Goal: Task Accomplishment & Management: Use online tool/utility

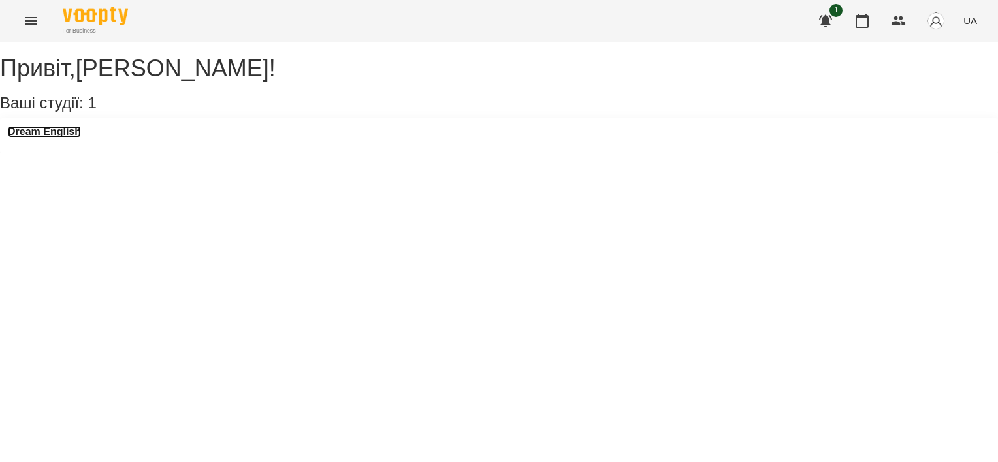
click at [81, 138] on h3 "Dream English" at bounding box center [44, 132] width 73 height 12
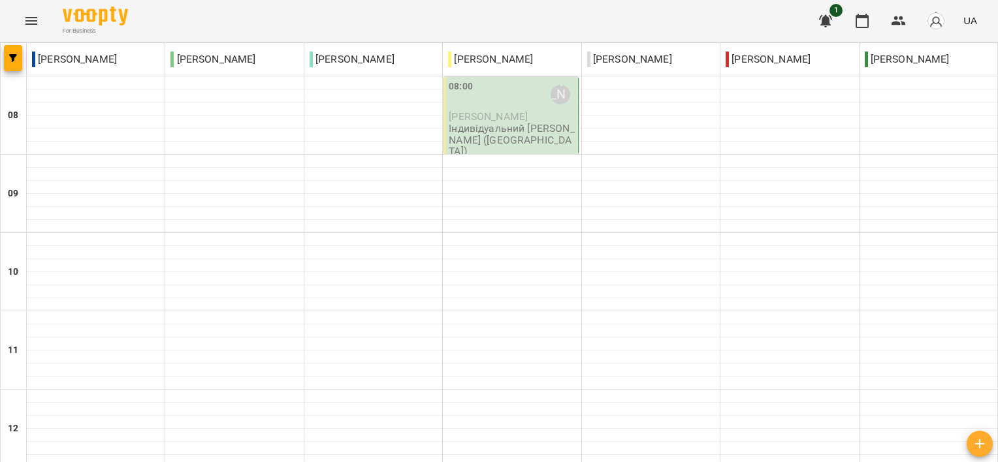
drag, startPoint x: 496, startPoint y: 110, endPoint x: 479, endPoint y: 132, distance: 28.4
click at [479, 122] on p "[PERSON_NAME]" at bounding box center [512, 116] width 126 height 11
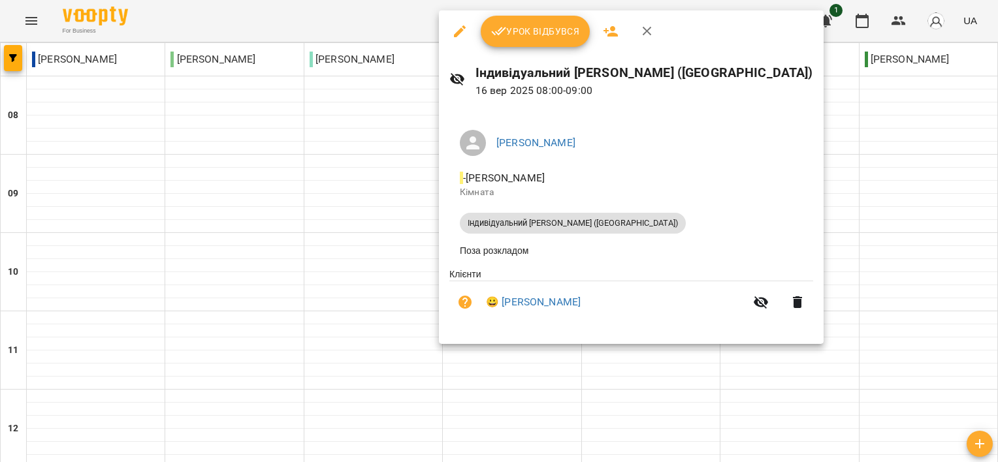
click at [478, 120] on ul "[PERSON_NAME] - [PERSON_NAME] Кімната Індивідуальний [PERSON_NAME] ([GEOGRAPHIC…" at bounding box center [631, 194] width 364 height 148
click at [512, 31] on span "Урок відбувся" at bounding box center [535, 32] width 89 height 16
